Goal: Task Accomplishment & Management: Complete application form

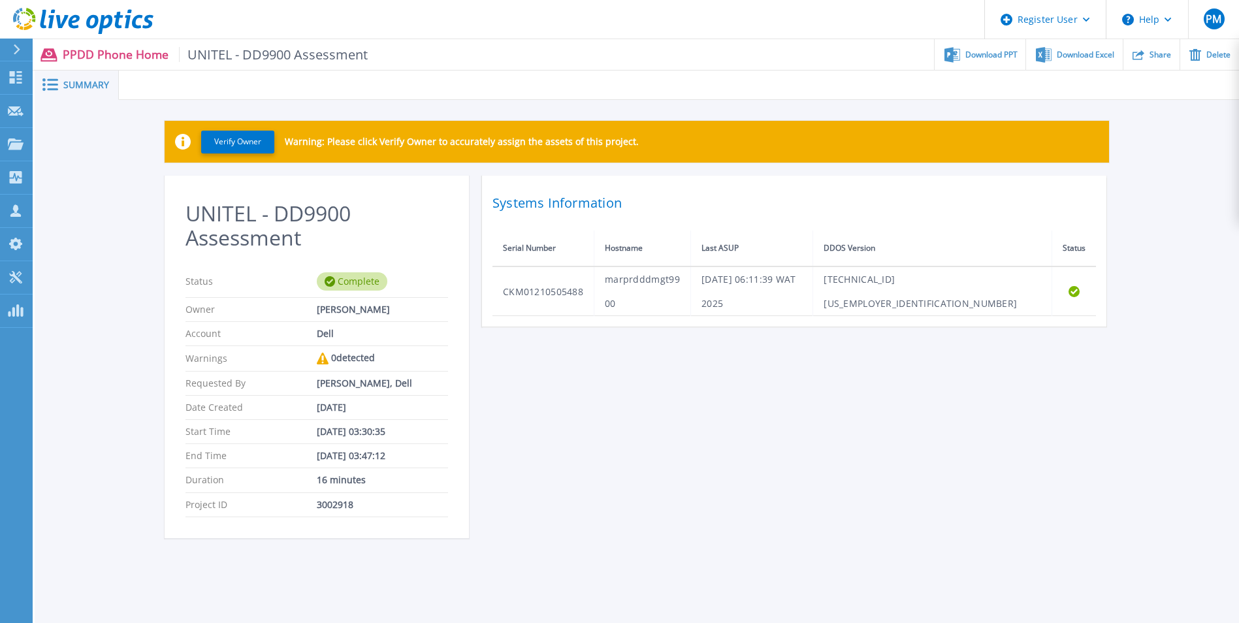
click at [993, 56] on span "Download PPT" at bounding box center [992, 55] width 52 height 8
click at [674, 373] on div "UNITEL - DD9900 Assessment Status Complete Owner Phabyano Miranda Account Dell …" at bounding box center [637, 365] width 945 height 378
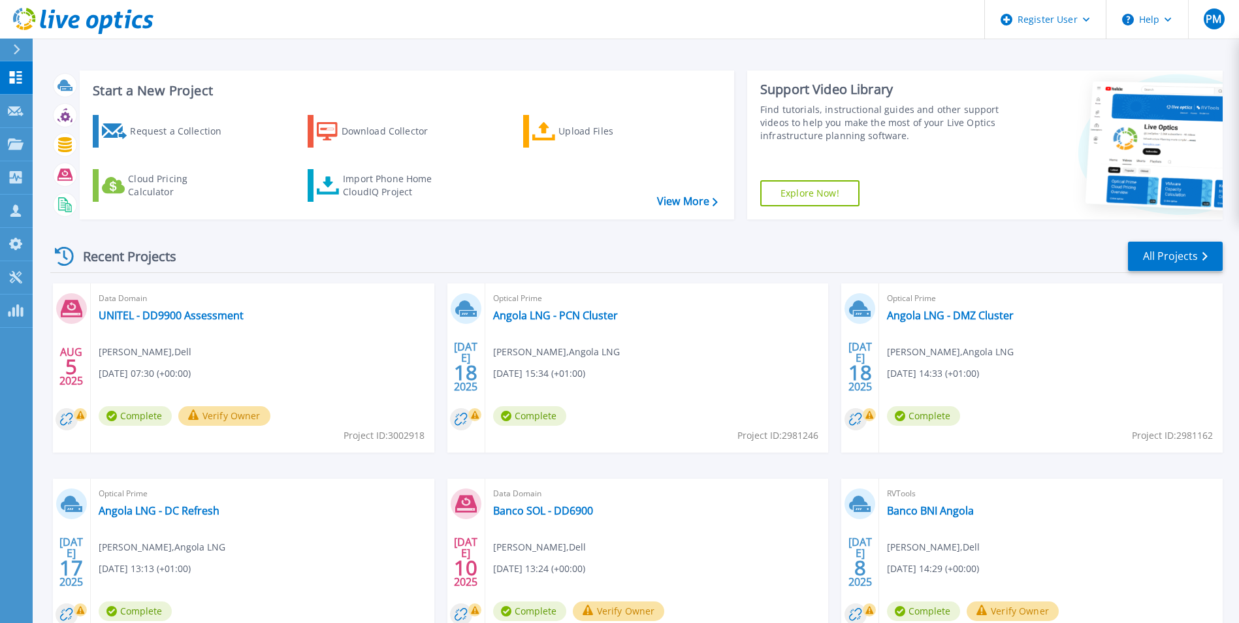
click at [197, 137] on div "Request a Collection" at bounding box center [182, 131] width 105 height 26
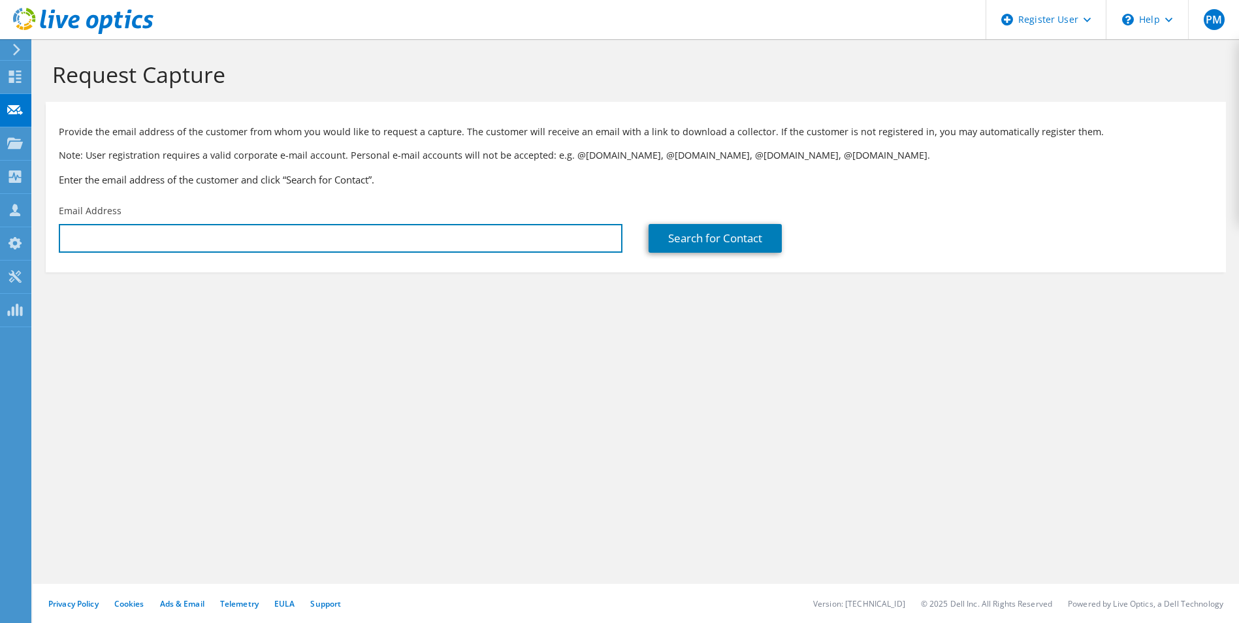
click at [307, 236] on input "text" at bounding box center [341, 238] width 564 height 29
paste input "vivaldi.goncalves.silva@bfa.ao"
type input "vivaldi.goncalves.silva@bfa.ao"
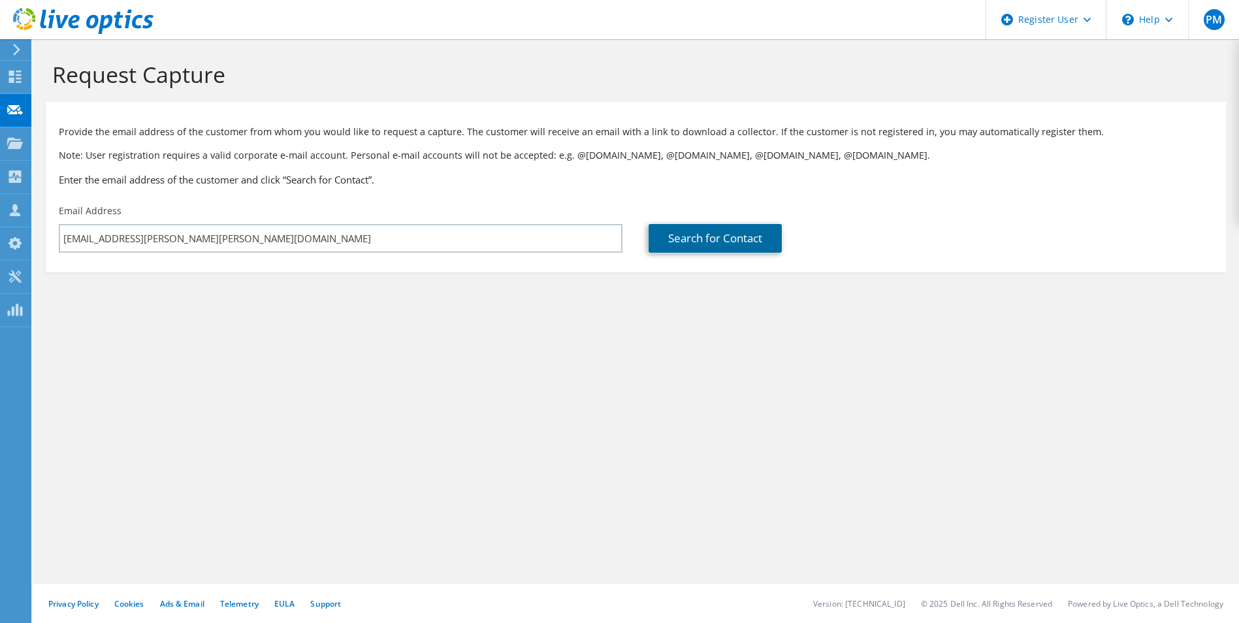
click at [708, 238] on link "Search for Contact" at bounding box center [715, 238] width 133 height 29
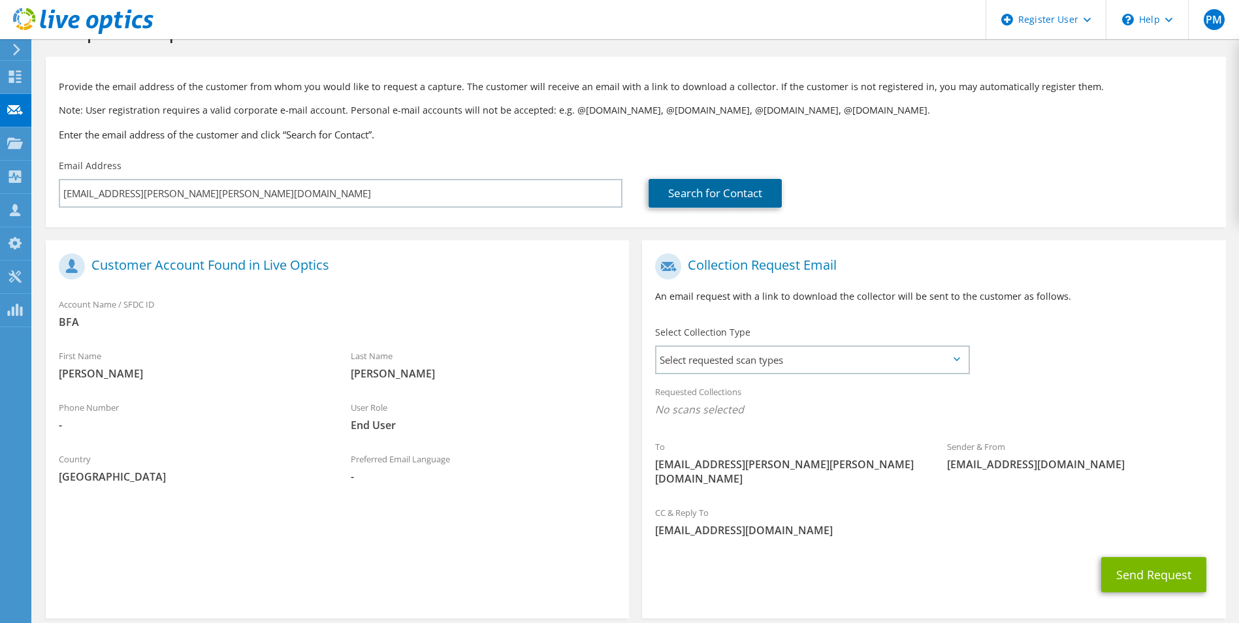
scroll to position [91, 0]
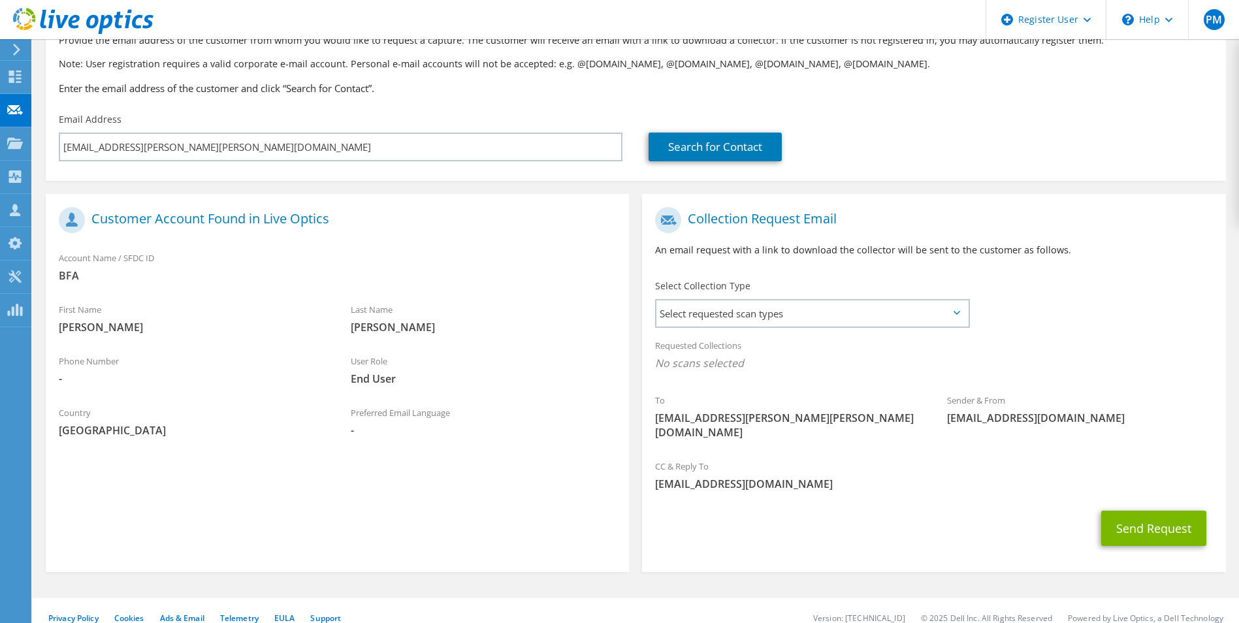
click at [853, 322] on span "Select requested scan types" at bounding box center [812, 314] width 311 height 26
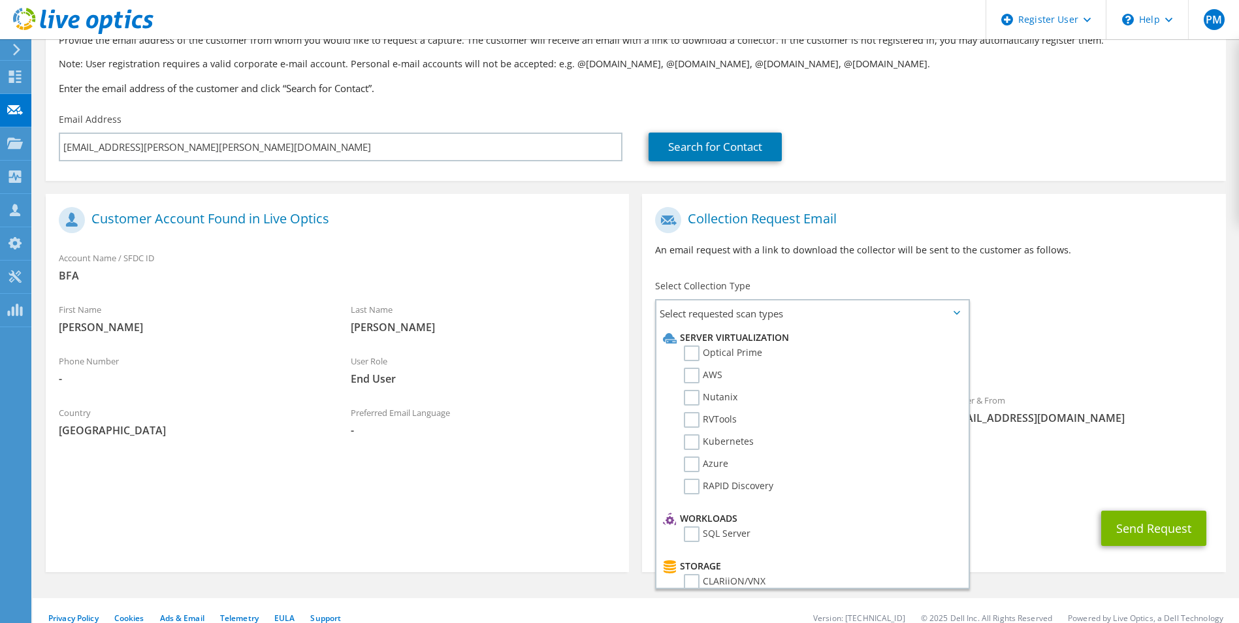
click at [747, 353] on label "Optical Prime" at bounding box center [723, 354] width 78 height 16
click at [0, 0] on input "Optical Prime" at bounding box center [0, 0] width 0 height 0
click at [728, 421] on label "RVTools" at bounding box center [710, 420] width 53 height 16
click at [0, 0] on input "RVTools" at bounding box center [0, 0] width 0 height 0
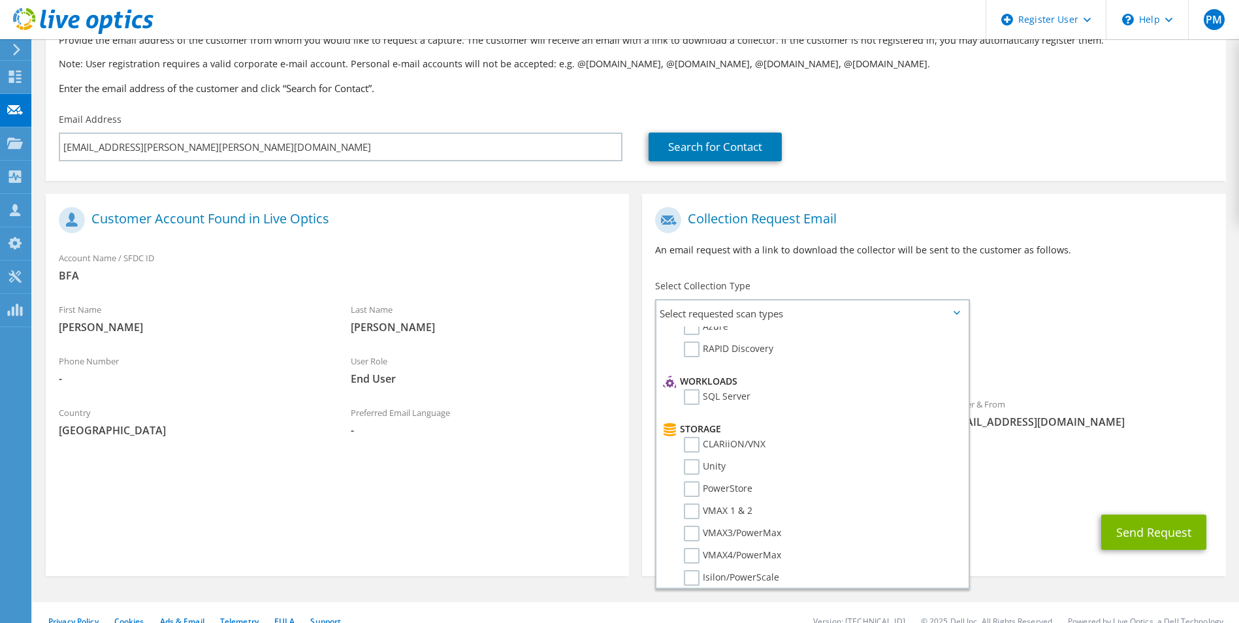
scroll to position [175, 0]
click at [732, 361] on label "SQL Server" at bounding box center [717, 359] width 67 height 16
click at [0, 0] on input "SQL Server" at bounding box center [0, 0] width 0 height 0
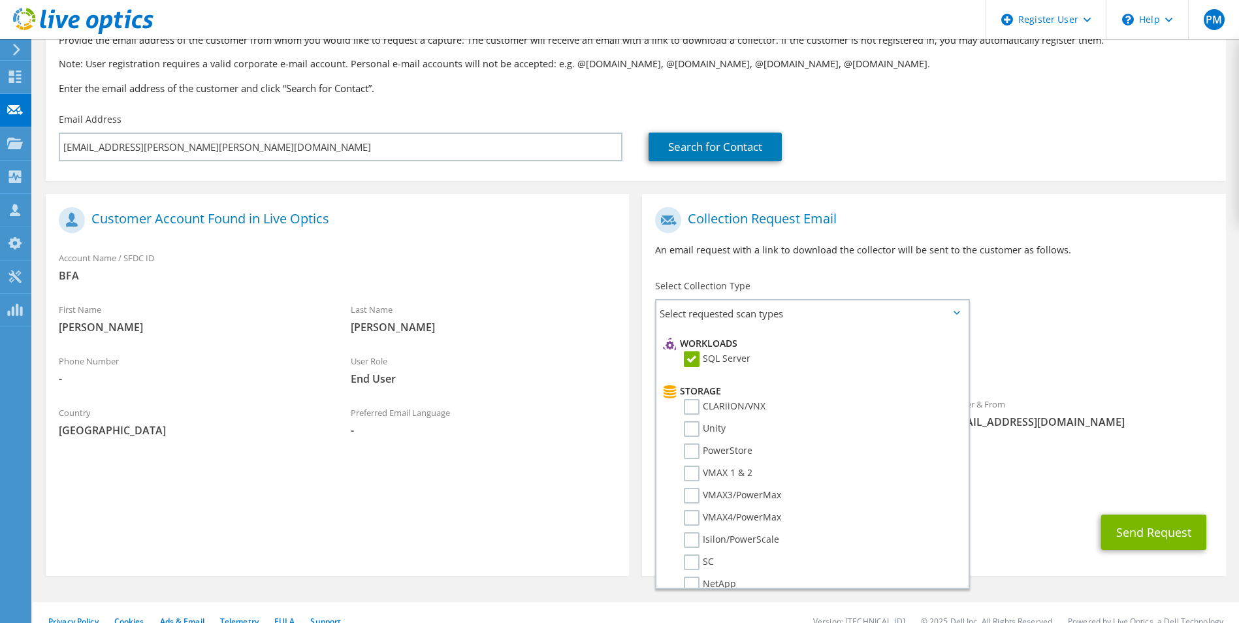
click at [733, 453] on label "PowerStore" at bounding box center [718, 452] width 69 height 16
click at [0, 0] on input "PowerStore" at bounding box center [0, 0] width 0 height 0
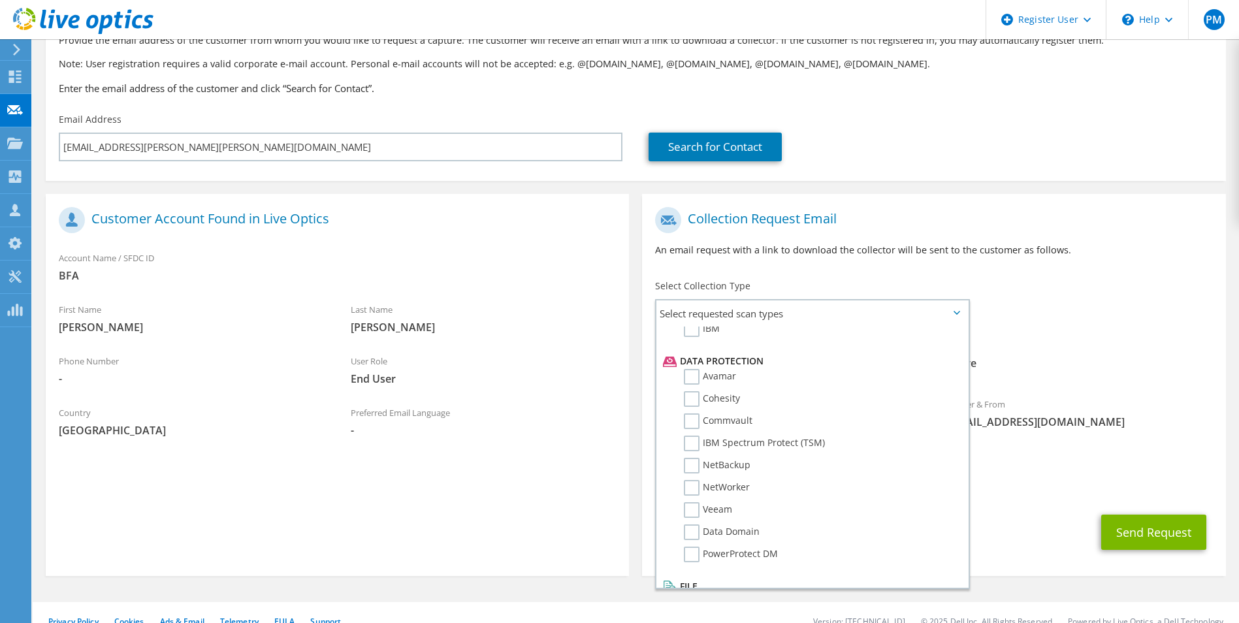
scroll to position [544, 0]
click at [719, 529] on label "Data Domain" at bounding box center [722, 531] width 76 height 16
click at [0, 0] on input "Data Domain" at bounding box center [0, 0] width 0 height 0
click at [724, 510] on label "Veeam" at bounding box center [708, 508] width 48 height 16
click at [0, 0] on input "Veeam" at bounding box center [0, 0] width 0 height 0
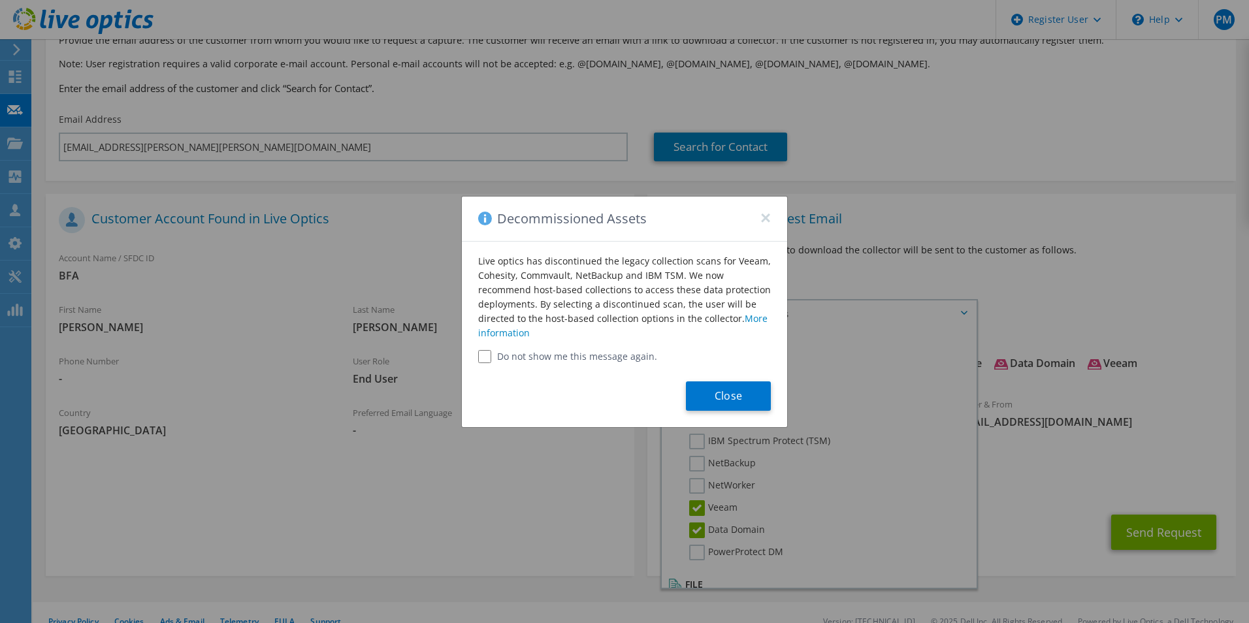
click at [764, 220] on button "×" at bounding box center [765, 214] width 10 height 10
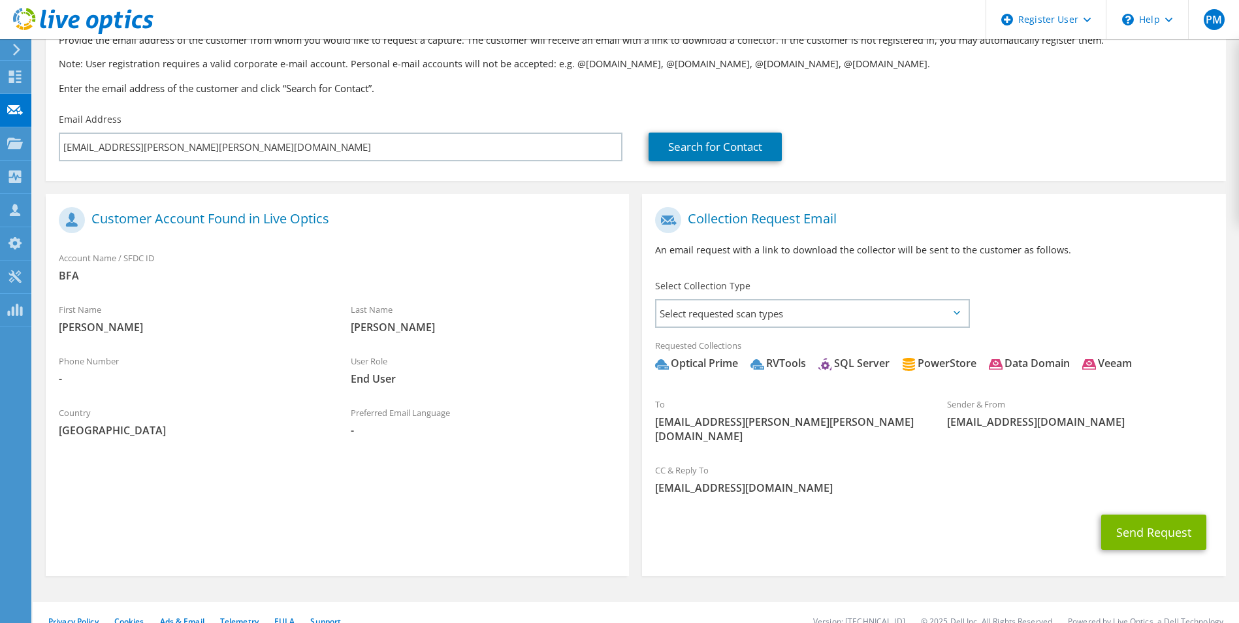
click at [853, 316] on span "Select requested scan types" at bounding box center [812, 314] width 311 height 26
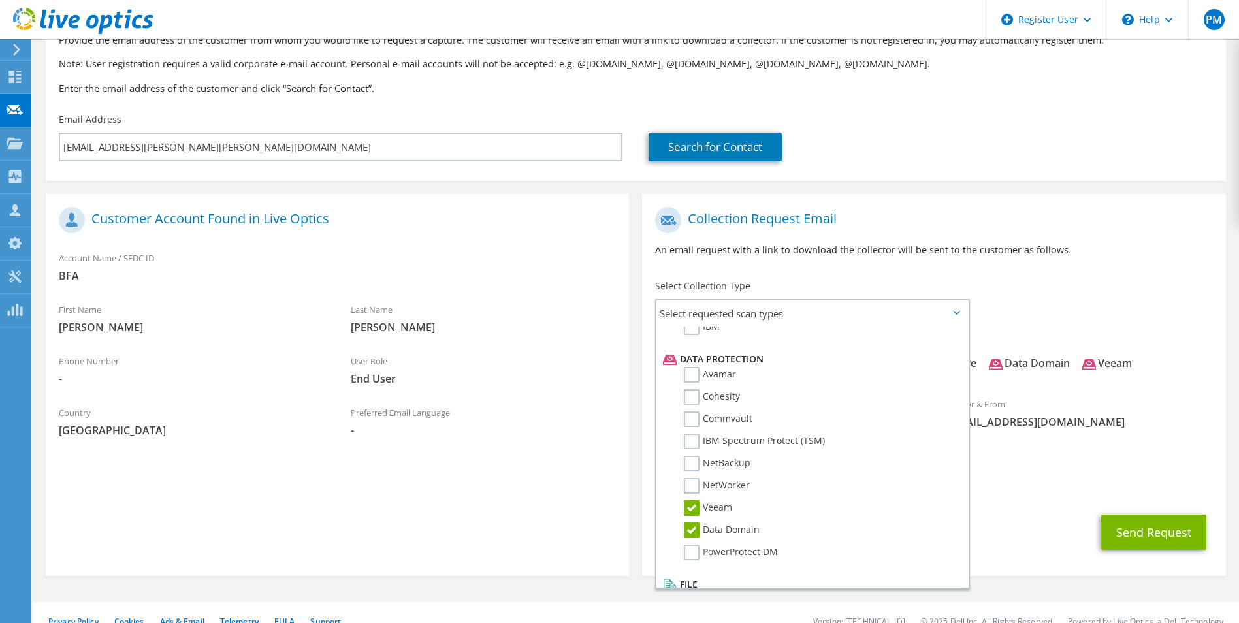
click at [700, 512] on label "Veeam" at bounding box center [708, 508] width 48 height 16
click at [0, 0] on input "Veeam" at bounding box center [0, 0] width 0 height 0
click at [725, 483] on label "NetWorker" at bounding box center [717, 486] width 66 height 16
click at [0, 0] on input "NetWorker" at bounding box center [0, 0] width 0 height 0
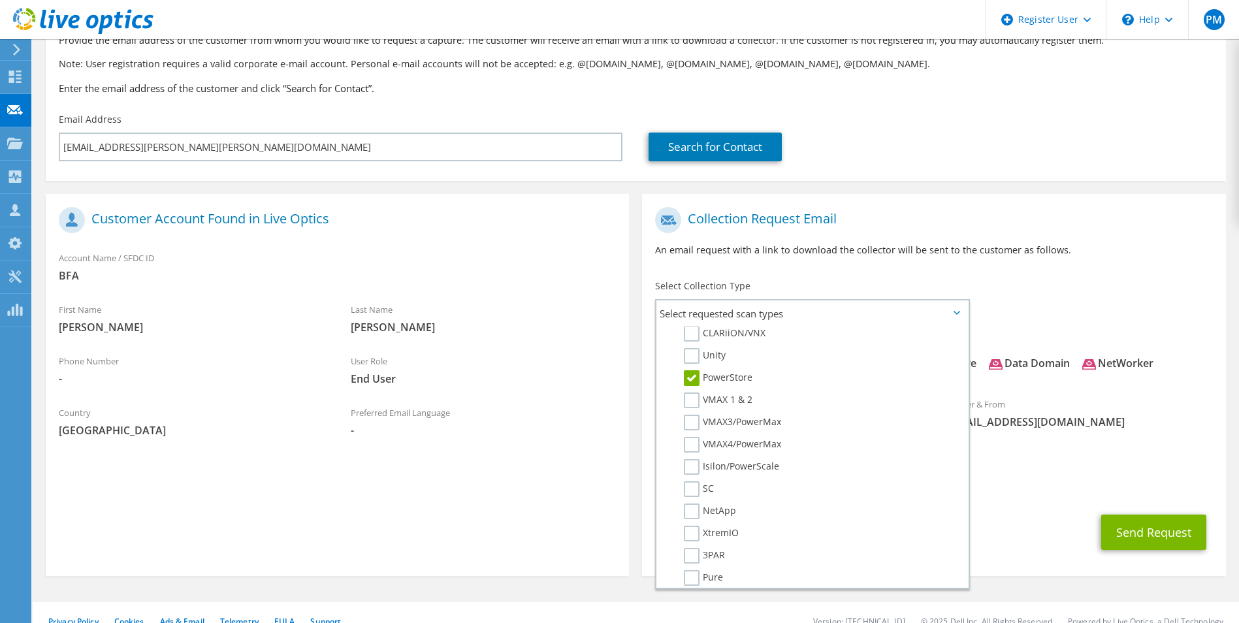
scroll to position [251, 0]
click at [698, 489] on label "SC" at bounding box center [699, 487] width 30 height 16
click at [0, 0] on input "SC" at bounding box center [0, 0] width 0 height 0
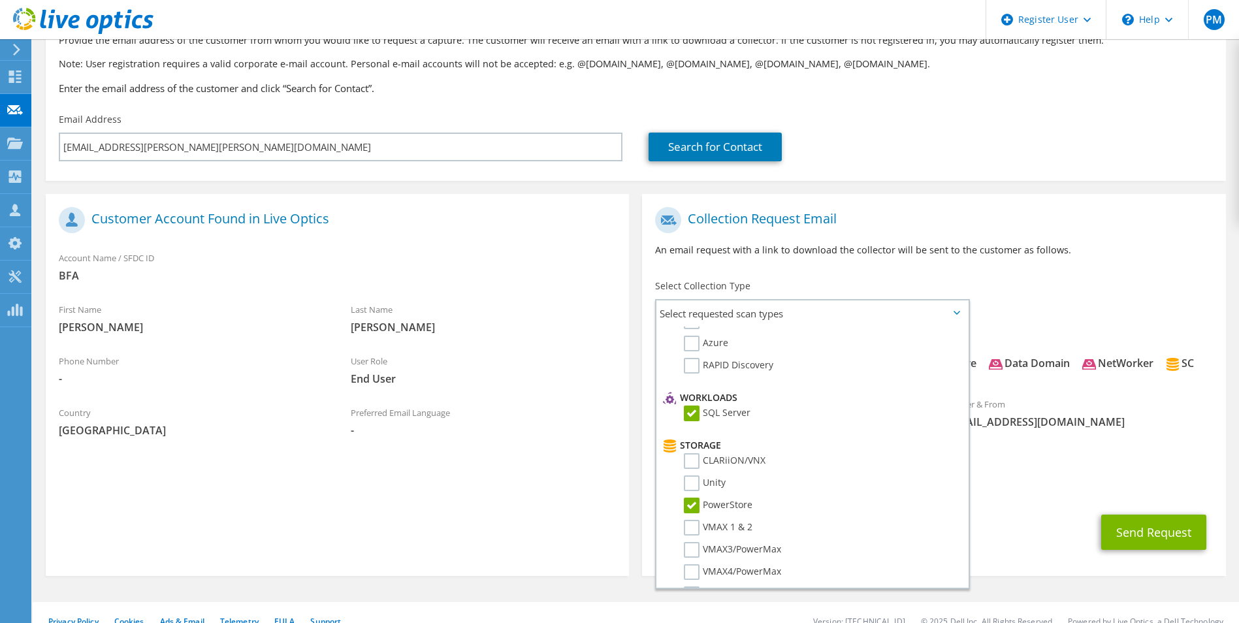
scroll to position [0, 0]
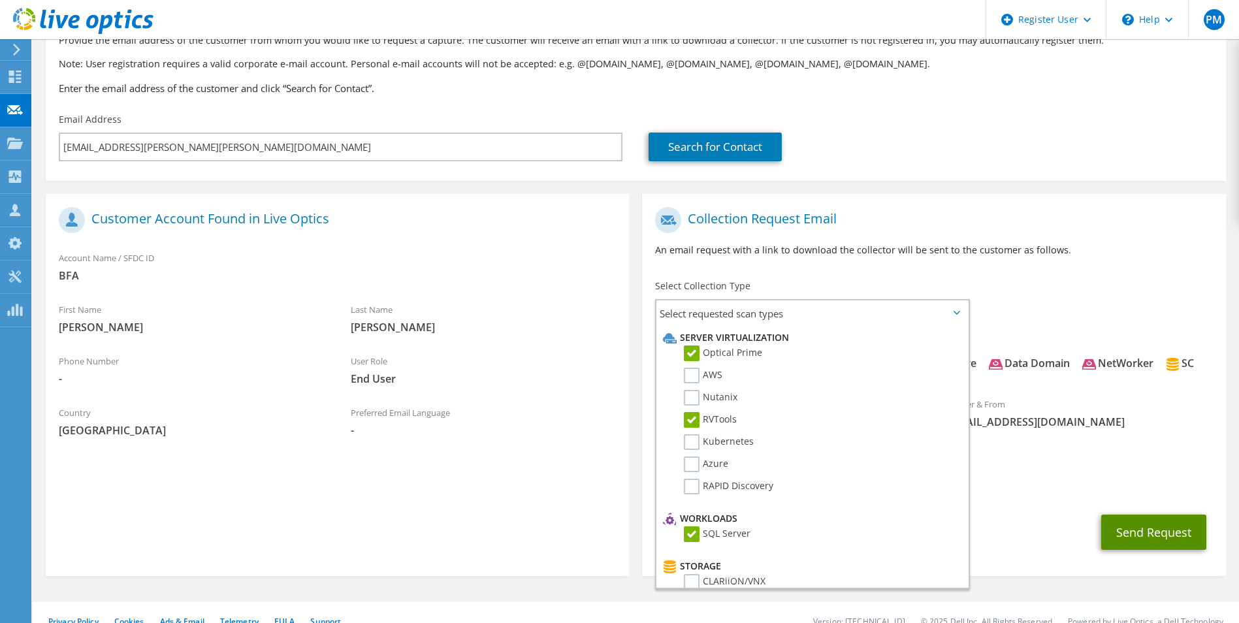
click at [1146, 542] on button "Send Request" at bounding box center [1153, 532] width 105 height 35
